Goal: Register for event/course

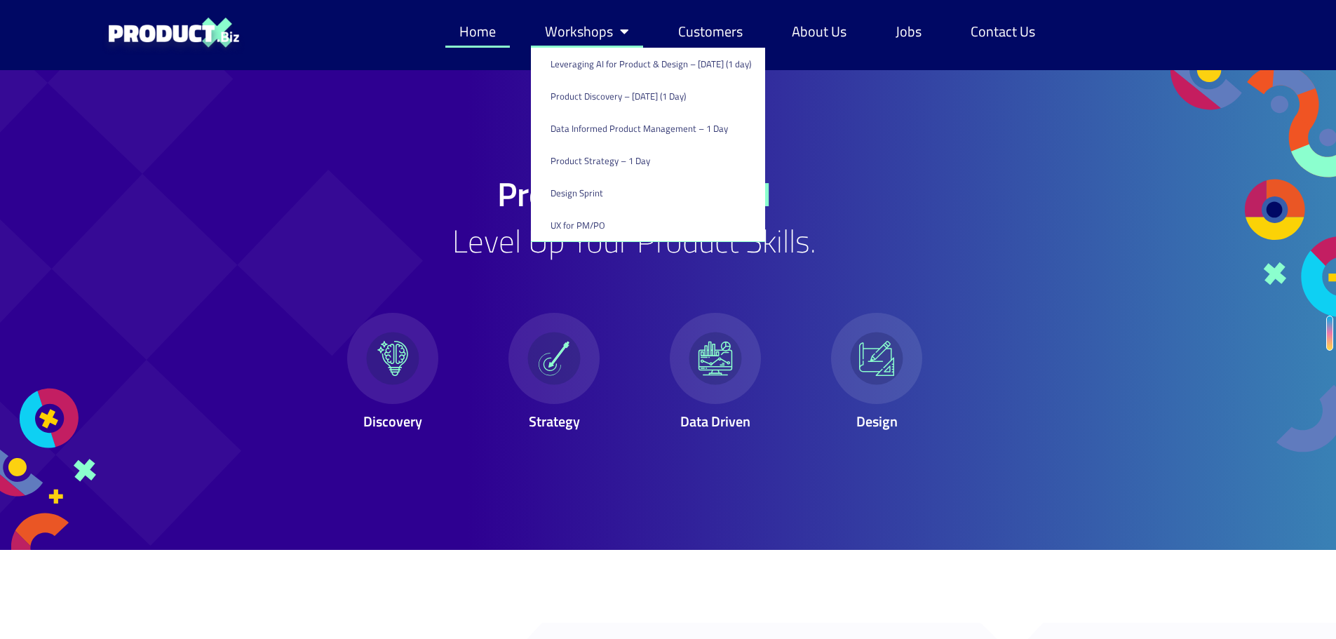
click at [571, 29] on link "Workshops" at bounding box center [587, 31] width 112 height 32
click at [620, 30] on span "Menu" at bounding box center [621, 32] width 16 height 28
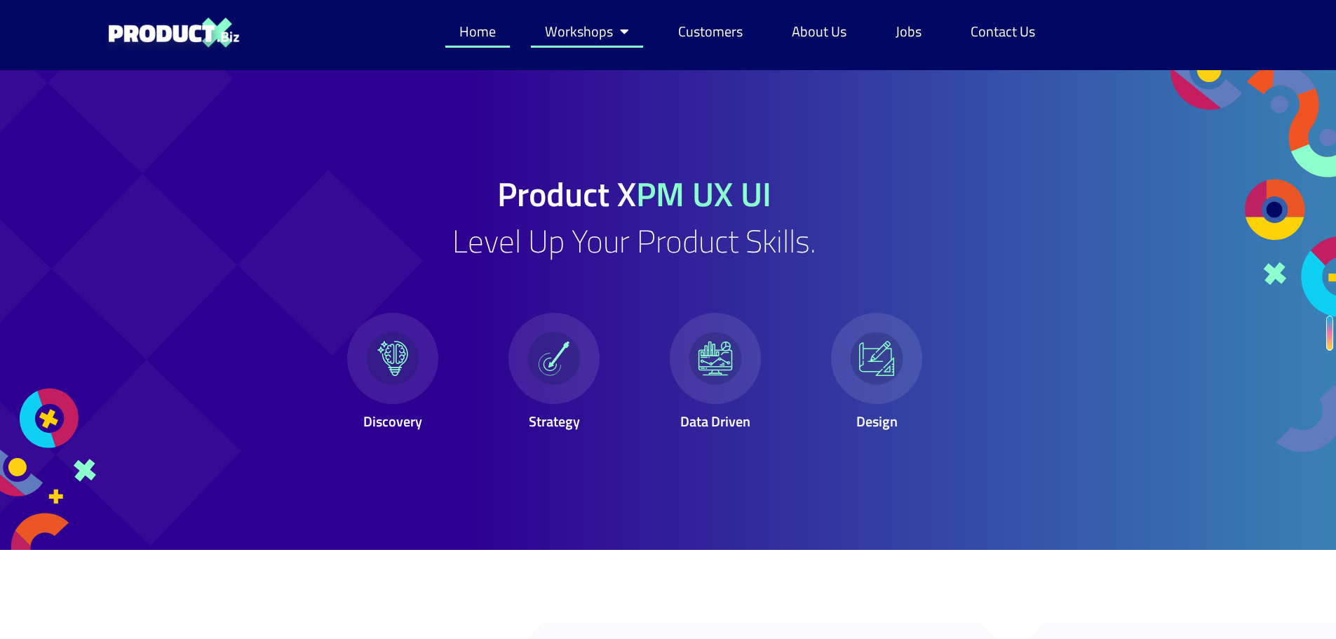
click at [620, 30] on span "Menu" at bounding box center [621, 32] width 16 height 28
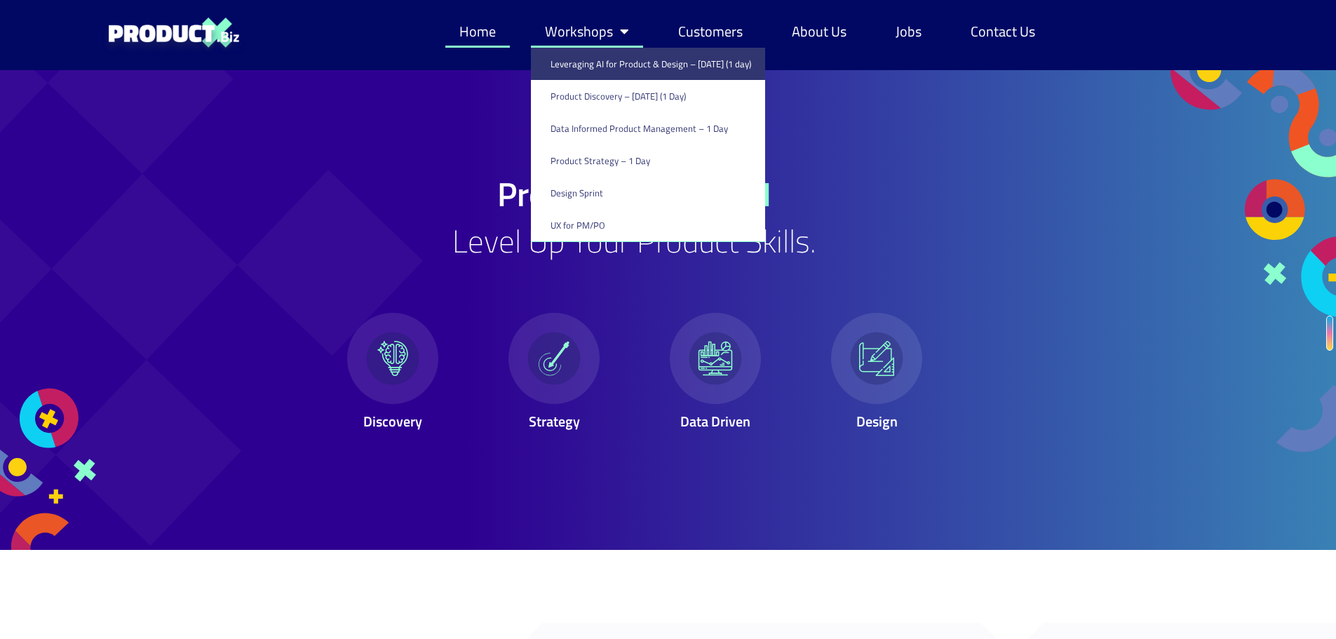
click at [621, 62] on link "Leveraging AI for Product & Design – [DATE] (1 day)" at bounding box center [648, 64] width 234 height 32
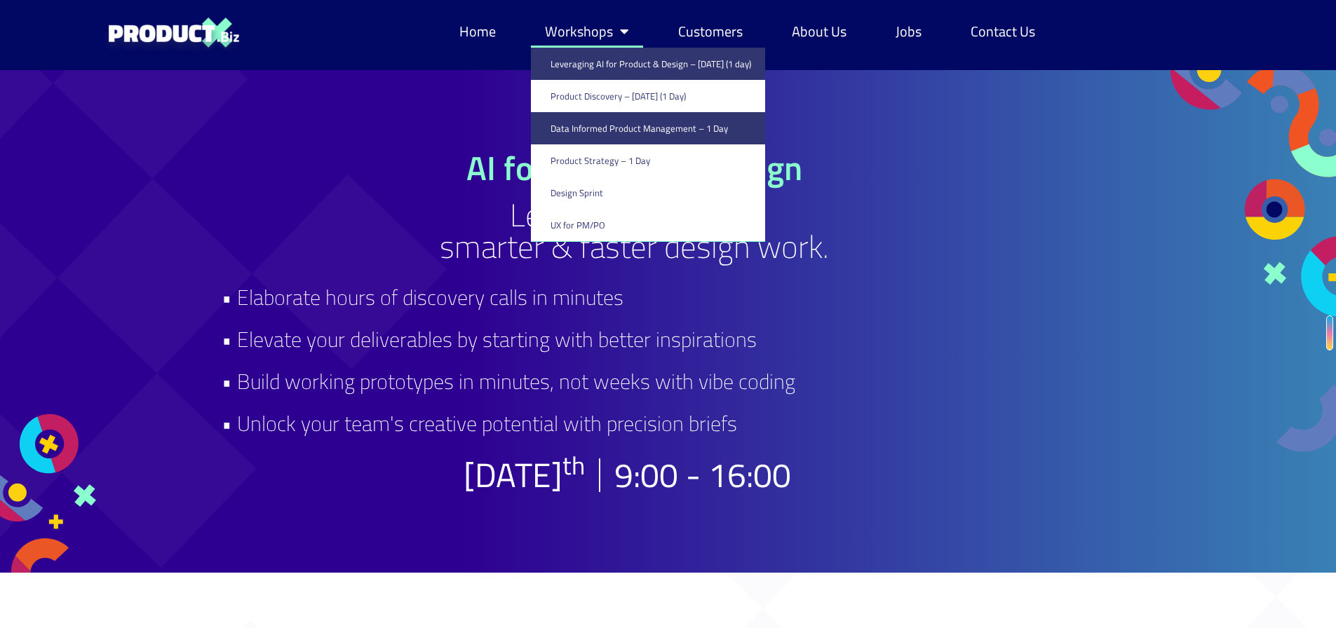
click at [657, 132] on link "Data Informed Product Management – 1 Day" at bounding box center [648, 128] width 234 height 32
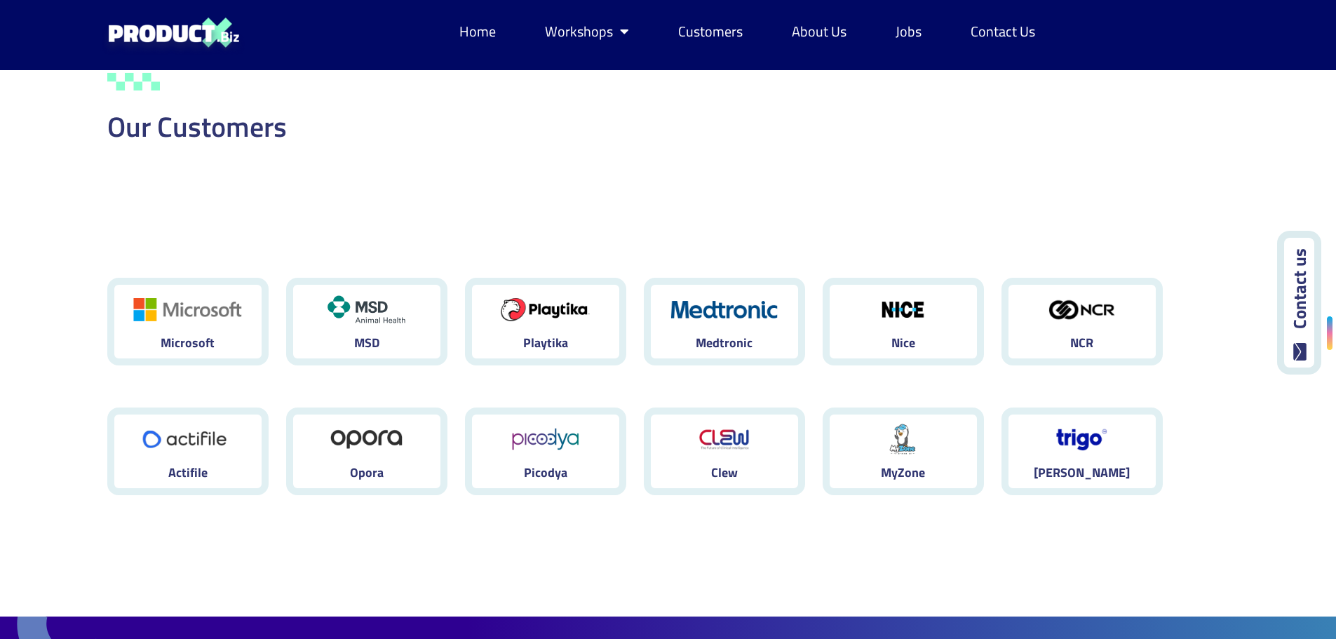
scroll to position [4067, 0]
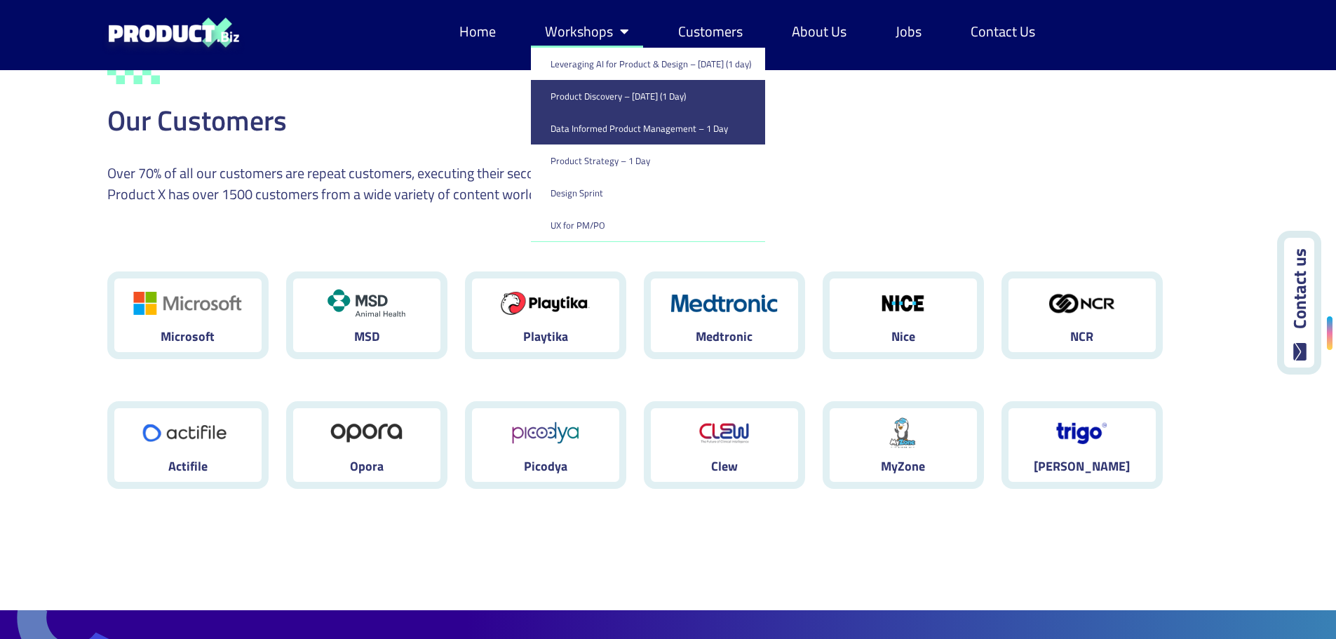
click at [626, 97] on link "Product Discovery​ – [DATE] (1 Day)" at bounding box center [648, 96] width 234 height 32
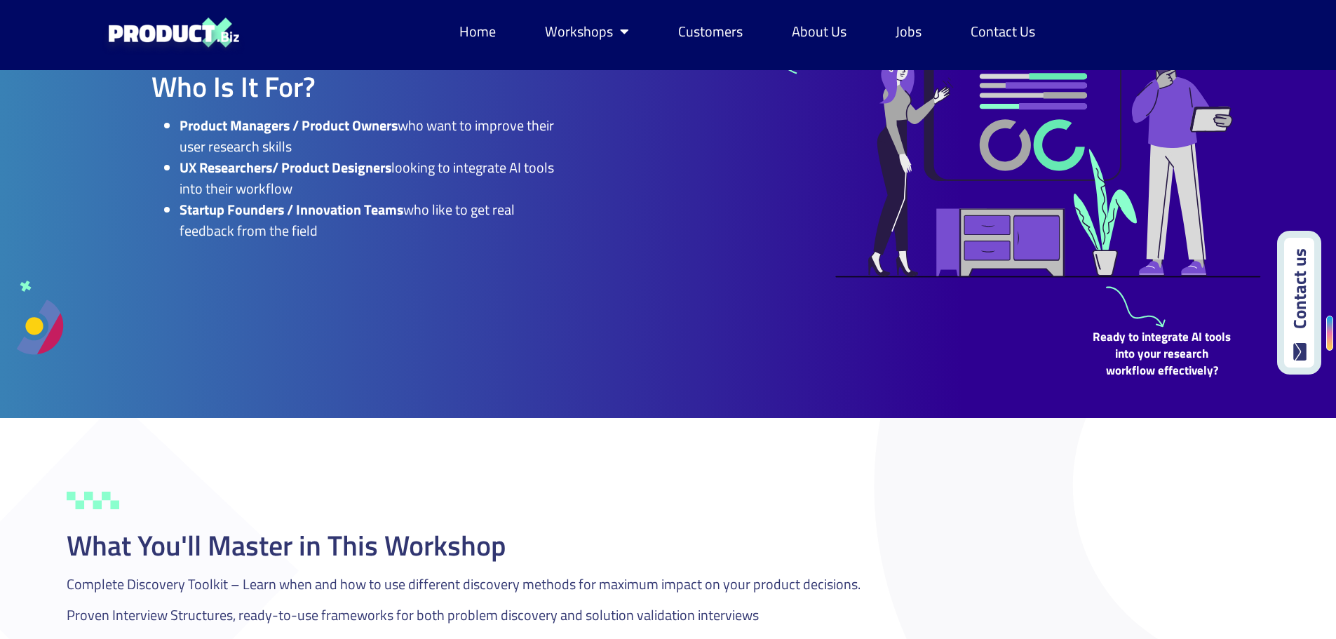
scroll to position [1325, 0]
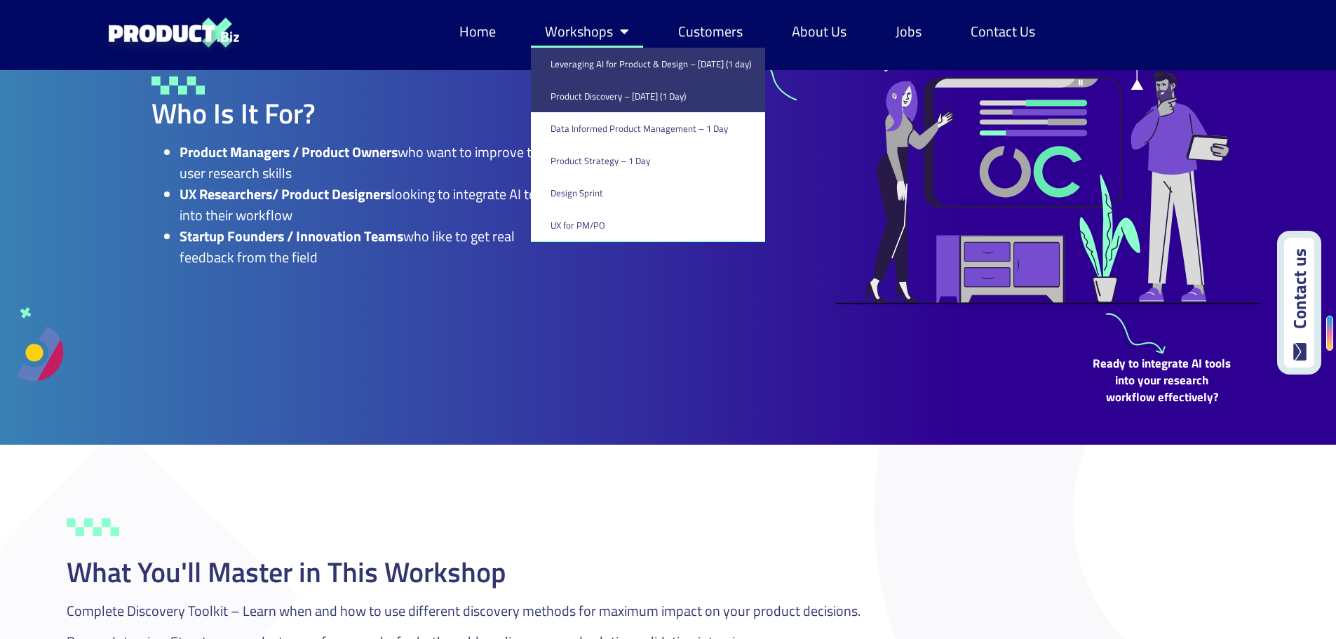
click at [607, 66] on link "Leveraging AI for Product & Design – [DATE] (1 day)" at bounding box center [648, 64] width 234 height 32
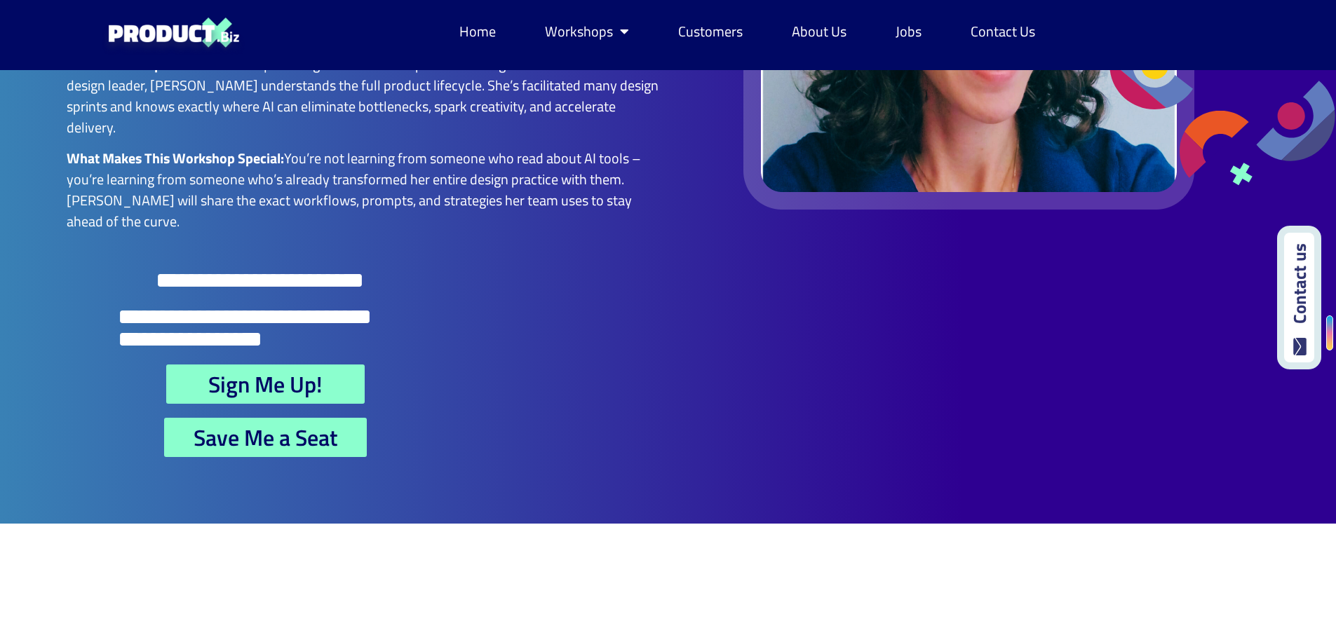
scroll to position [3015, 0]
